Goal: Task Accomplishment & Management: Manage account settings

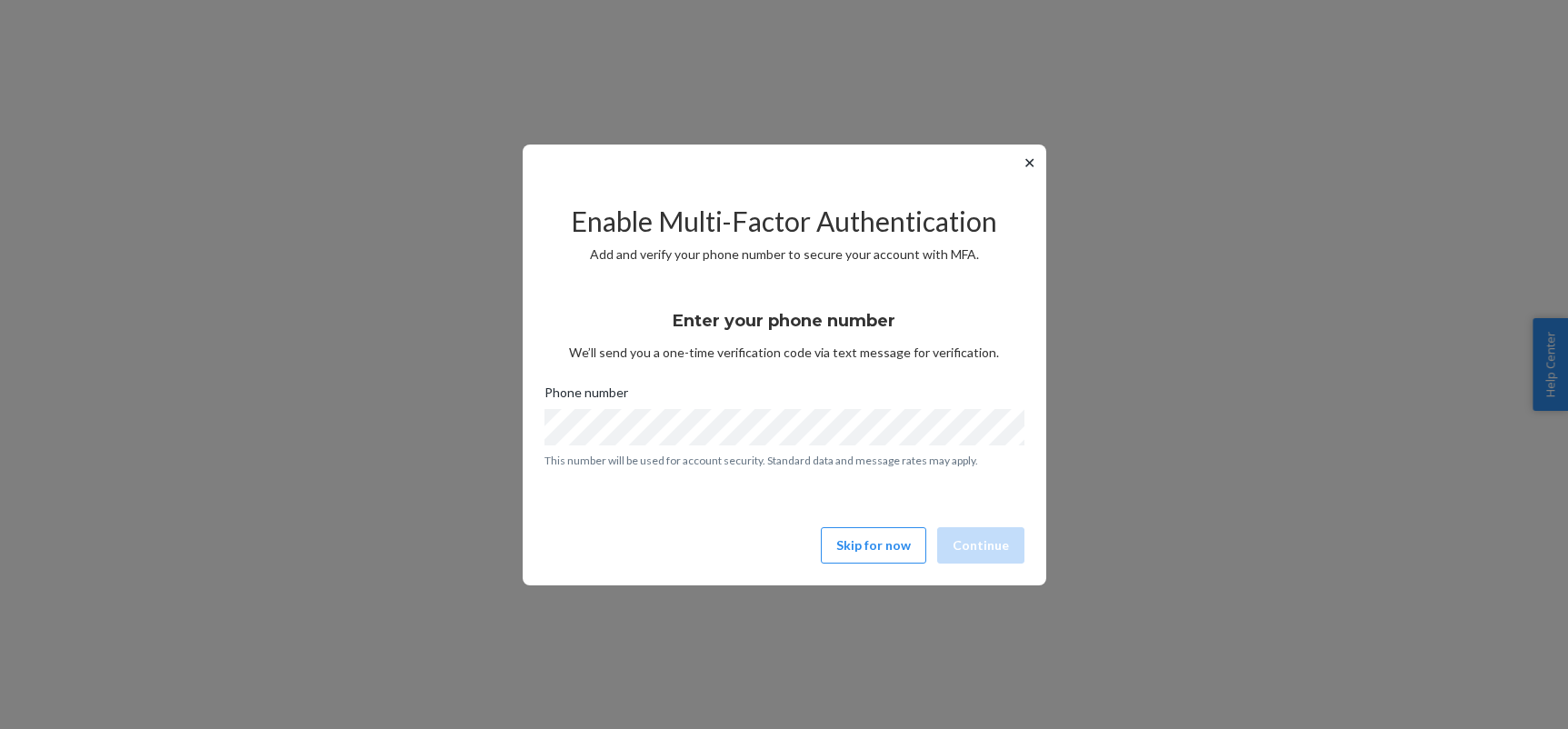
click at [50, 95] on div "✕ Enable Multi-Factor Authentication Add and verify your phone number to secure…" at bounding box center [784, 364] width 1568 height 729
click at [884, 556] on button "Skip for now" at bounding box center [874, 546] width 106 height 37
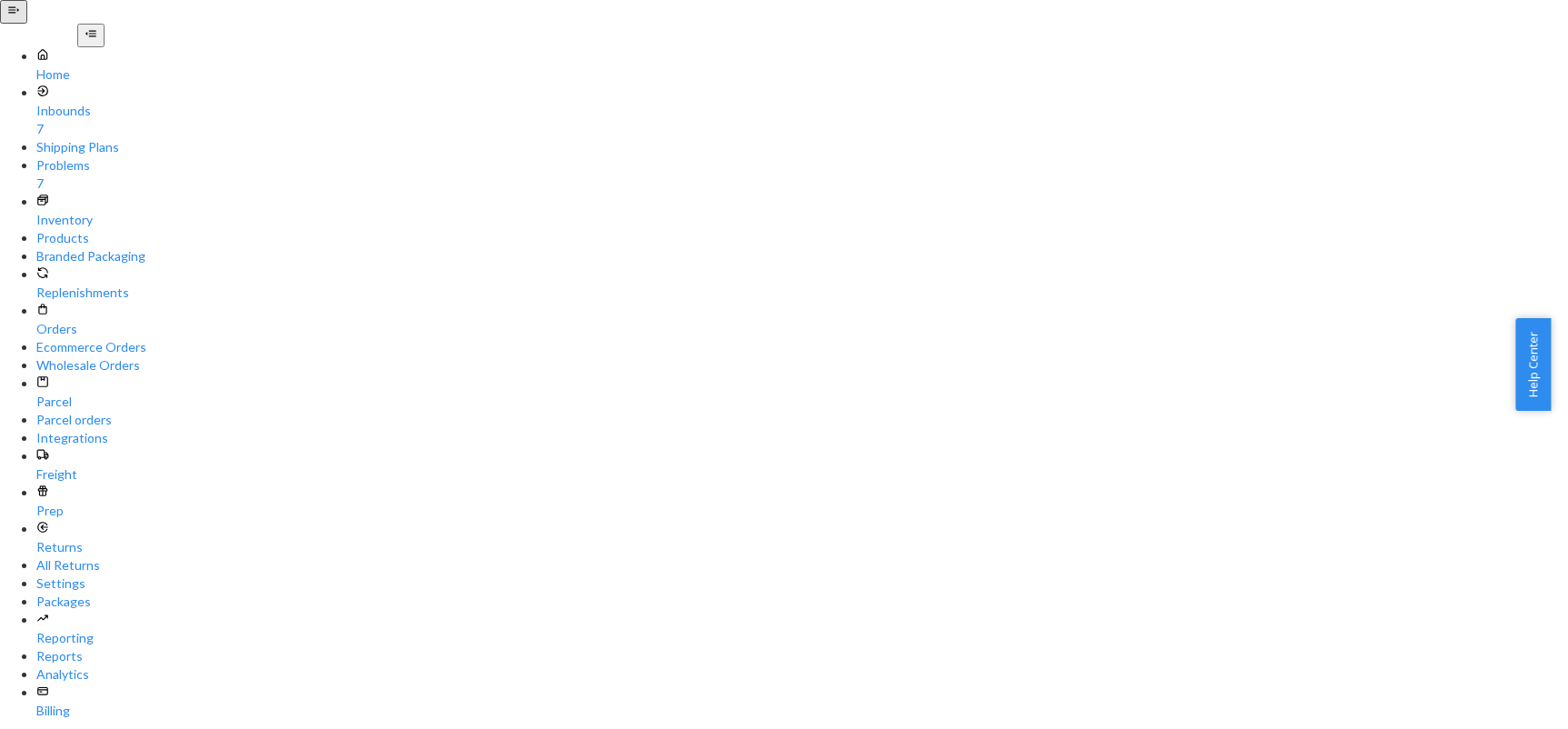
click at [1, 593] on div "Home Inbounds 7 Shipping Plans Problems 7 Inventory Products Branded Packaging …" at bounding box center [784, 590] width 1568 height 1133
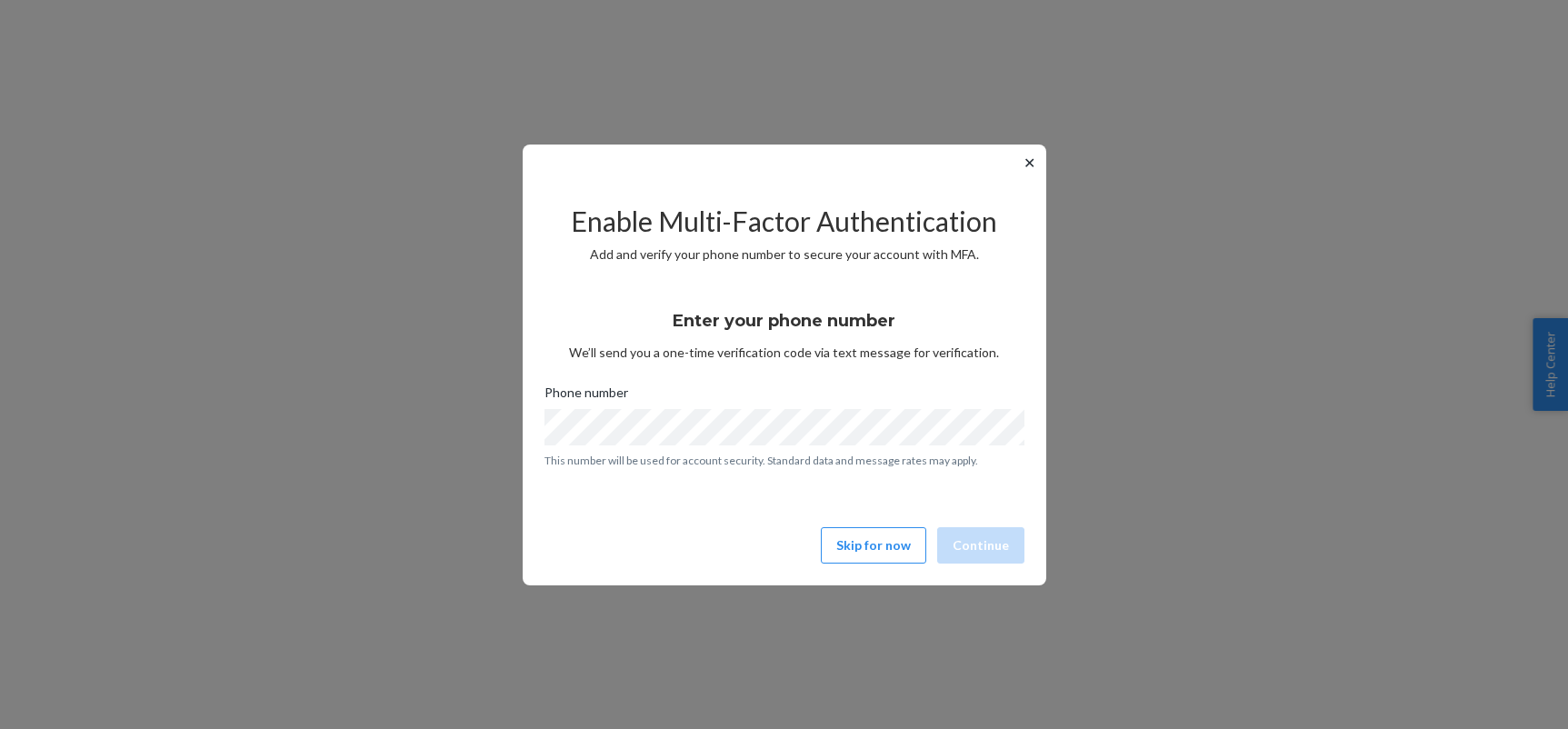
click at [42, 192] on div "✕ Enable Multi-Factor Authentication Add and verify your phone number to secure…" at bounding box center [784, 364] width 1568 height 729
click at [872, 528] on button "Skip for now" at bounding box center [874, 546] width 106 height 37
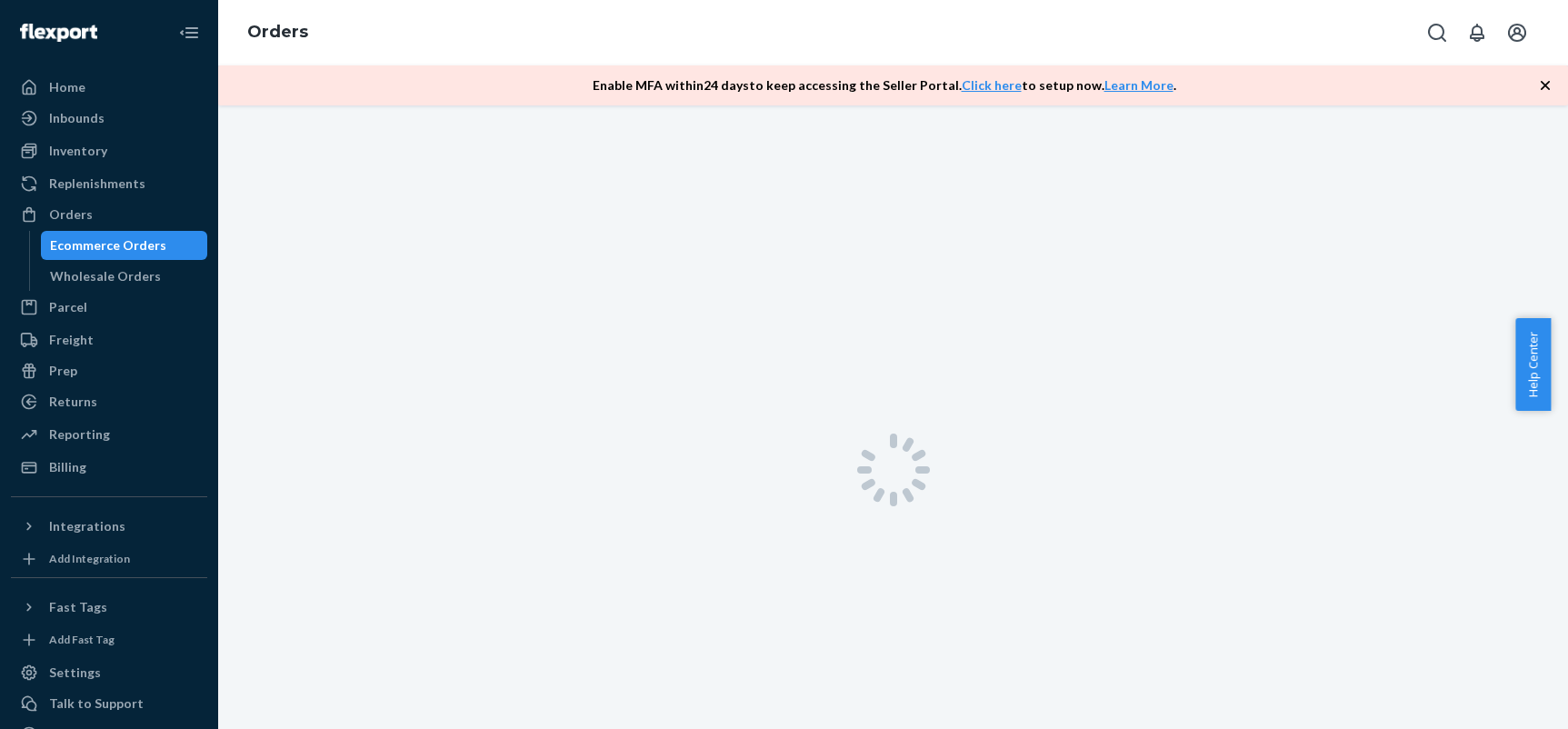
click at [870, 544] on div at bounding box center [893, 470] width 1350 height 729
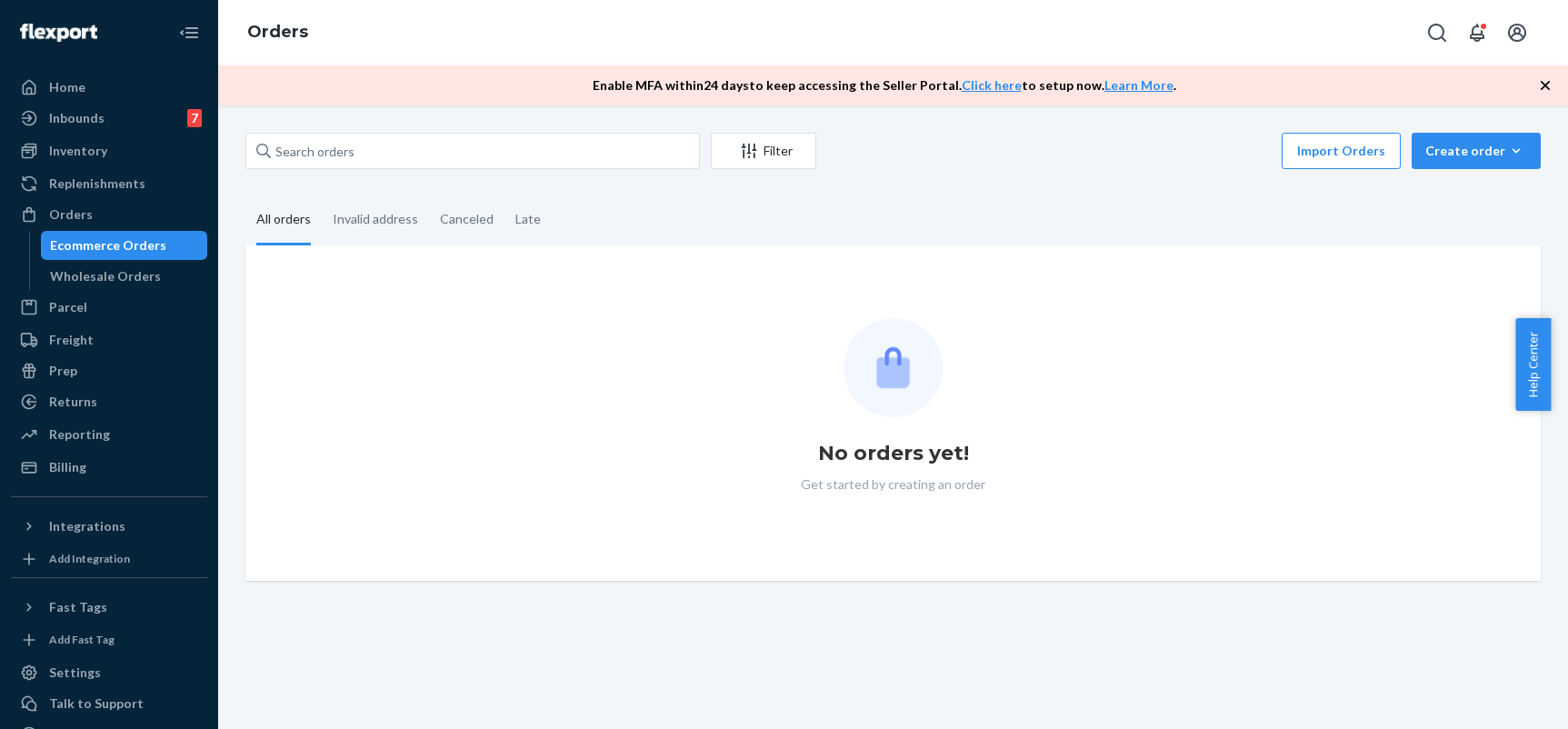
click at [165, 242] on div "Ecommerce Orders" at bounding box center [124, 246] width 164 height 25
click at [380, 211] on div "Invalid address" at bounding box center [375, 221] width 86 height 50
click at [321, 195] on input "Invalid address" at bounding box center [321, 195] width 0 height 0
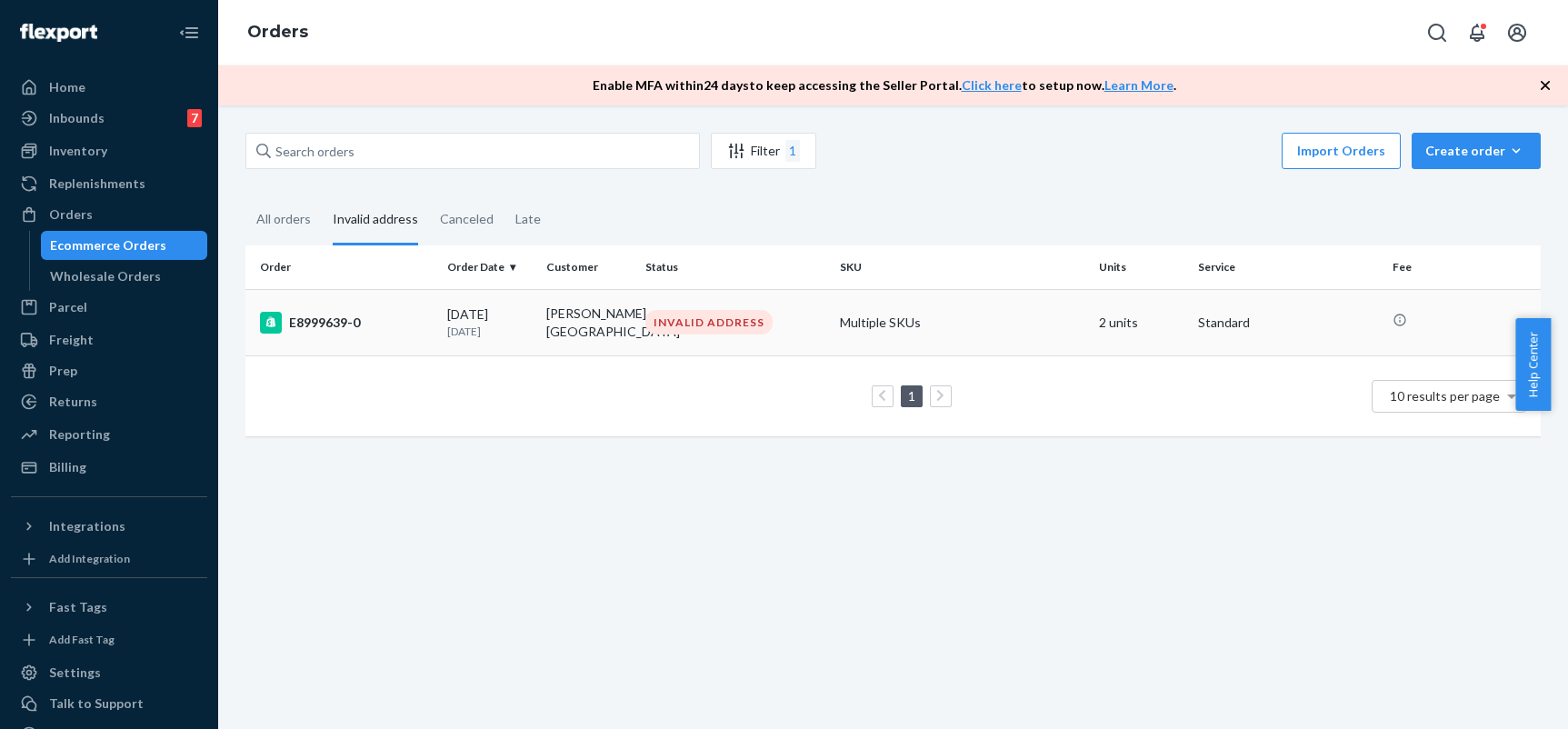
click at [505, 314] on div "[DATE] [DATE]" at bounding box center [489, 322] width 85 height 34
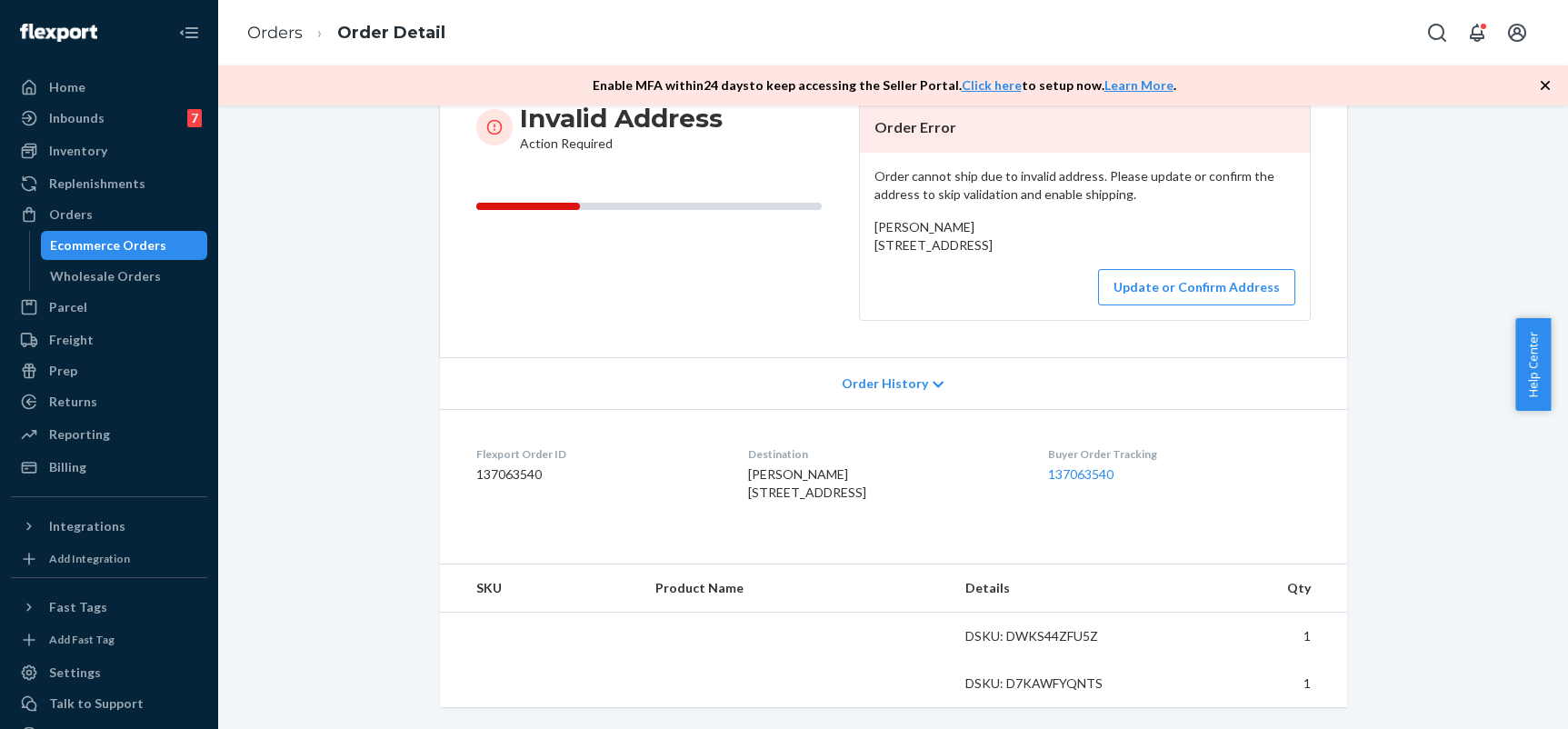
scroll to position [227, 0]
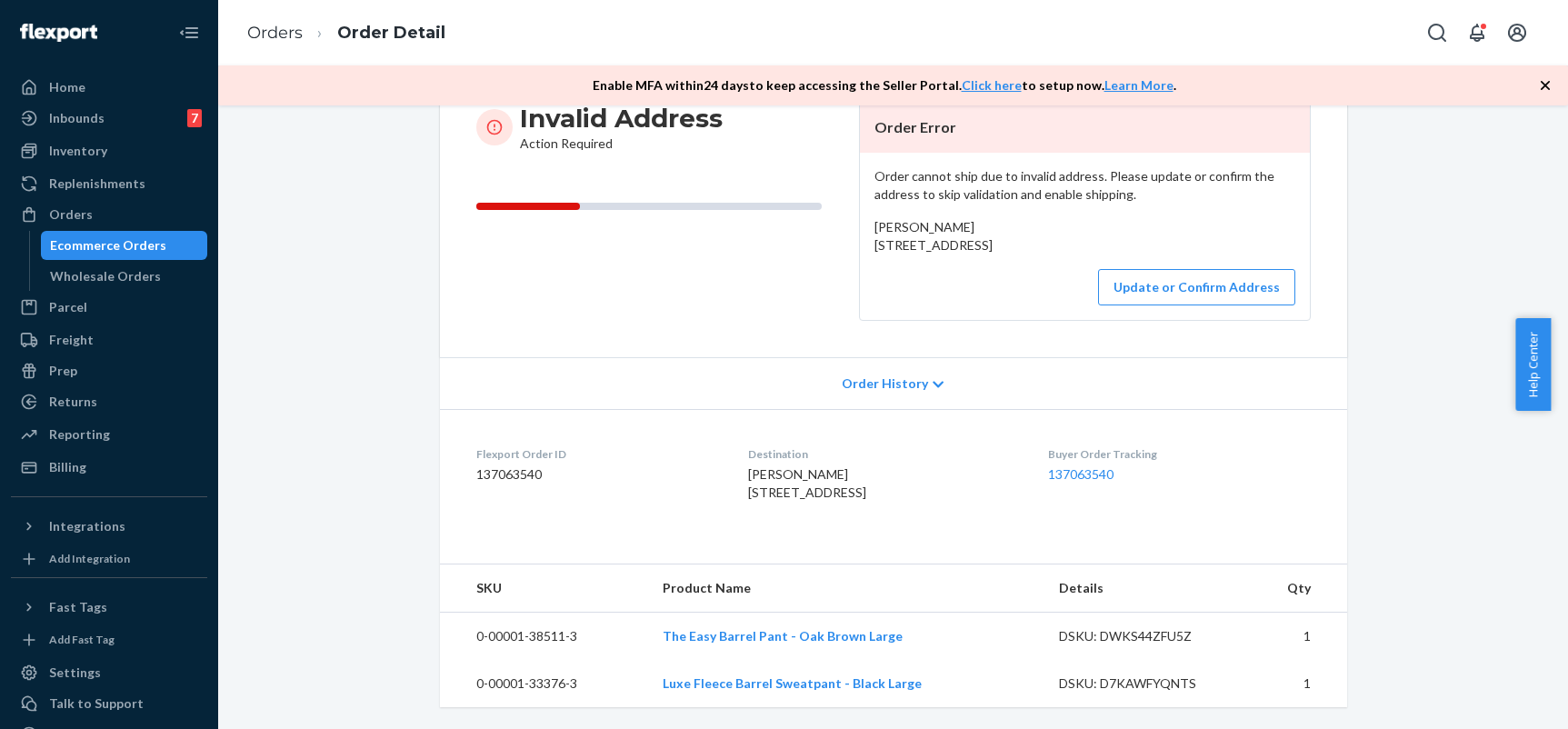
drag, startPoint x: 974, startPoint y: 237, endPoint x: 861, endPoint y: 223, distance: 113.9
click at [861, 223] on div "Order cannot ship due to invalid address. Please update or confirm the address …" at bounding box center [1084, 237] width 450 height 168
copy span "[STREET_ADDRESS]"
click at [292, 234] on div "Shopify Order # E8999639-0 • Standard Cancel Order Contact Support Duplicate Or…" at bounding box center [893, 332] width 1323 height 794
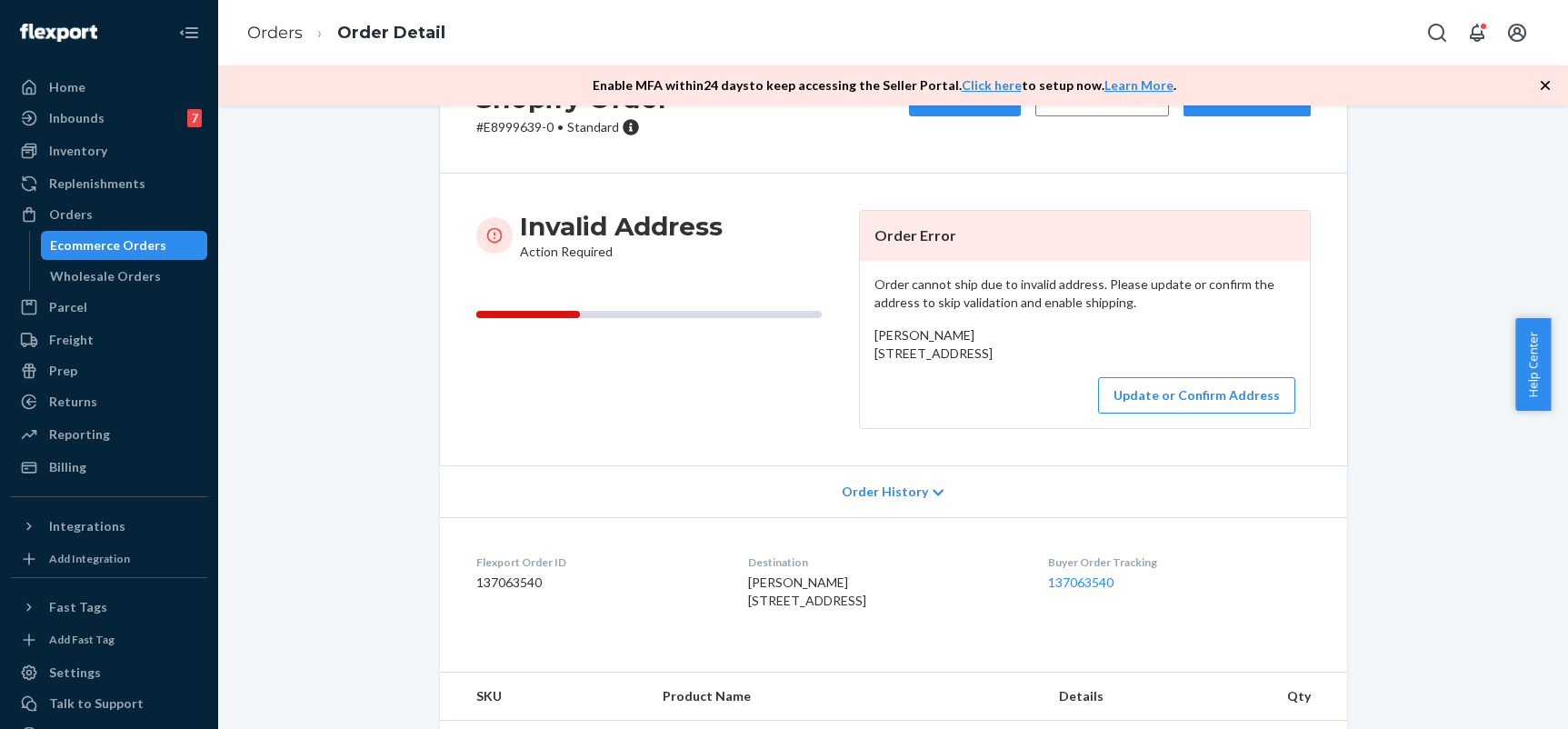
scroll to position [0, 0]
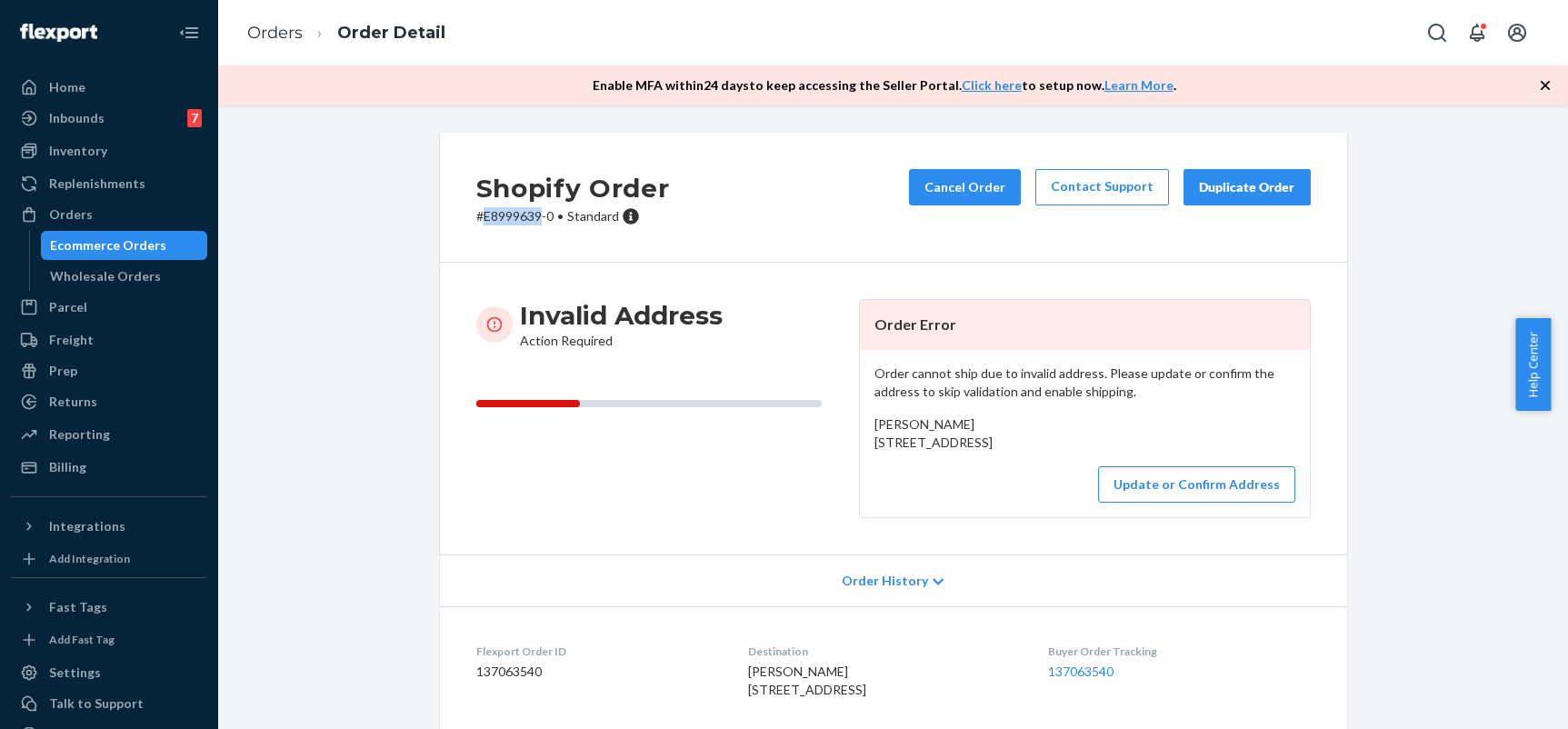
drag, startPoint x: 473, startPoint y: 220, endPoint x: 529, endPoint y: 216, distance: 56.1
click at [529, 216] on p "# E8999639-0 • Standard" at bounding box center [573, 216] width 193 height 18
copy p "E8999639"
